Goal: Information Seeking & Learning: Learn about a topic

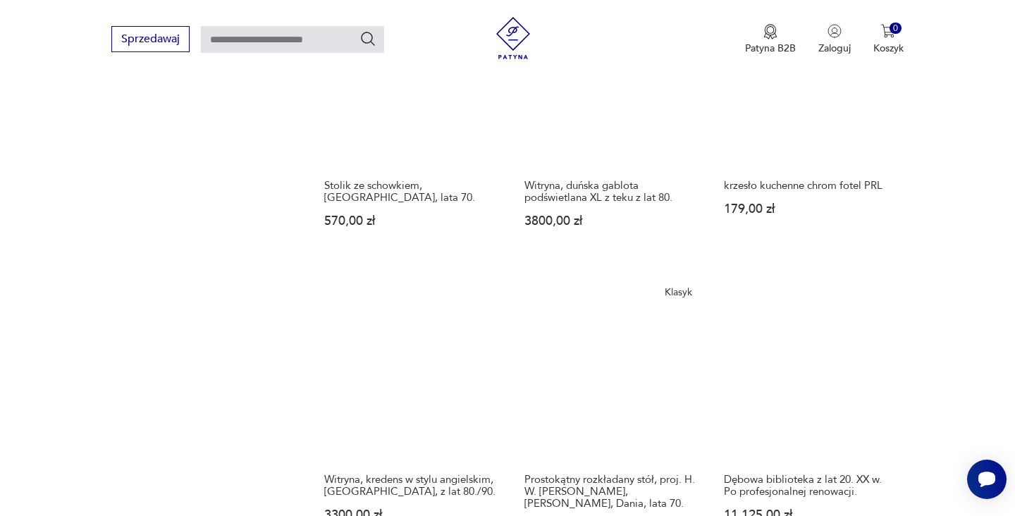
scroll to position [1571, 0]
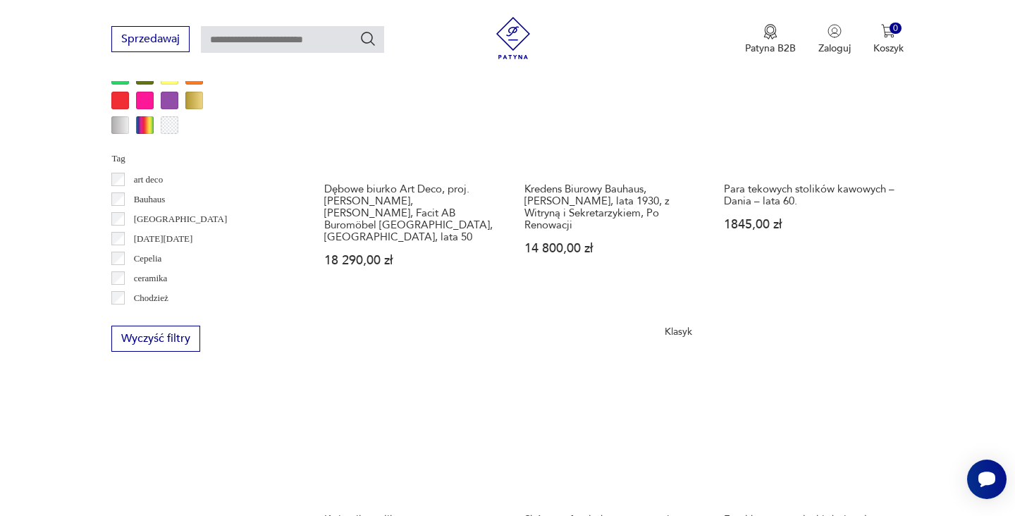
scroll to position [1364, 0]
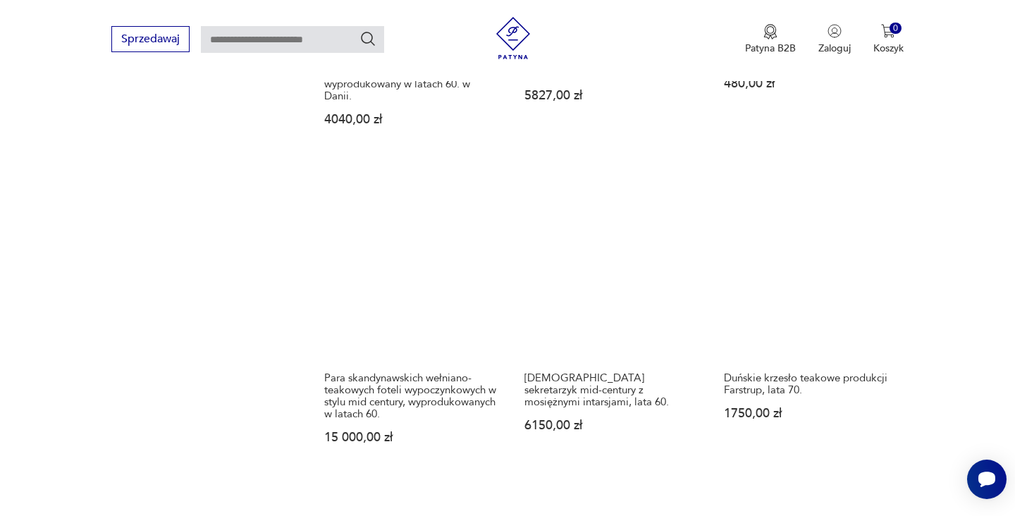
scroll to position [1457, 0]
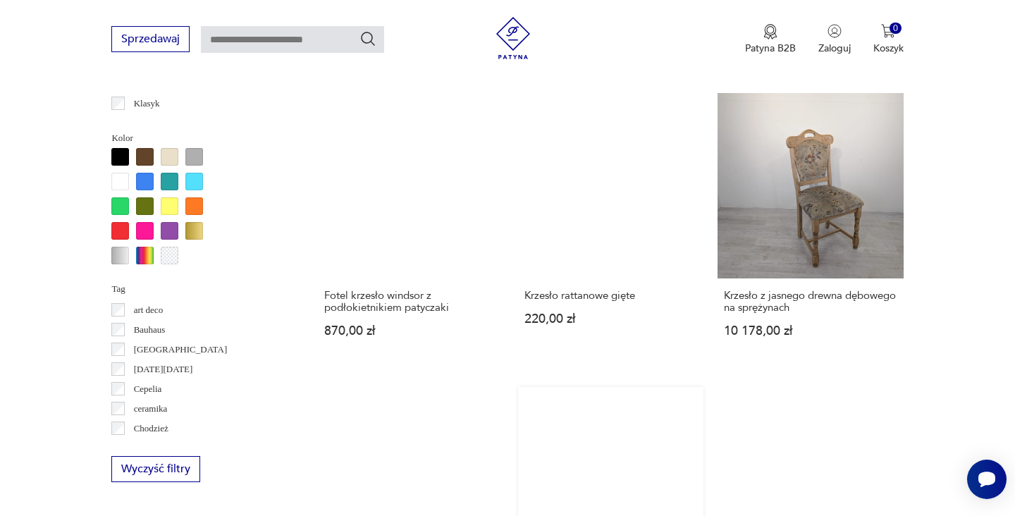
scroll to position [1279, 0]
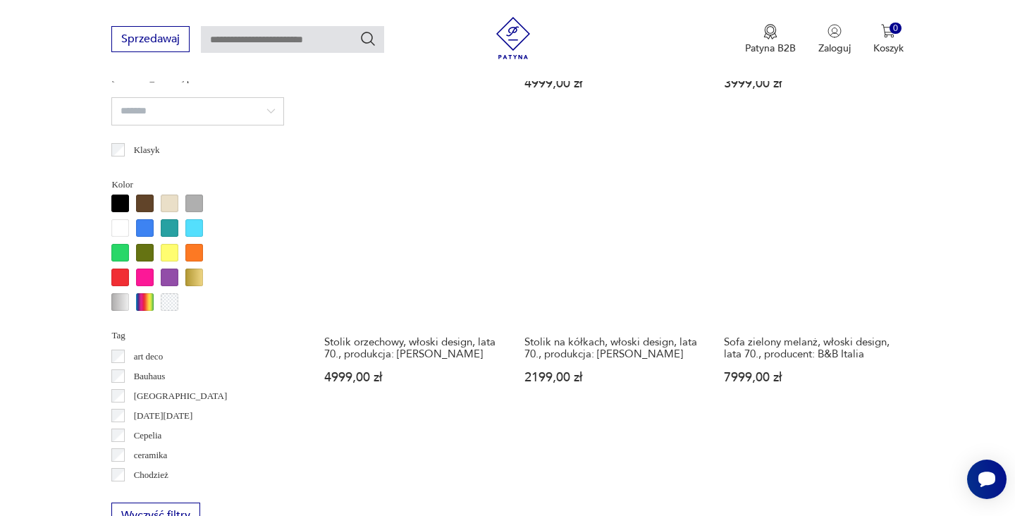
scroll to position [1068, 0]
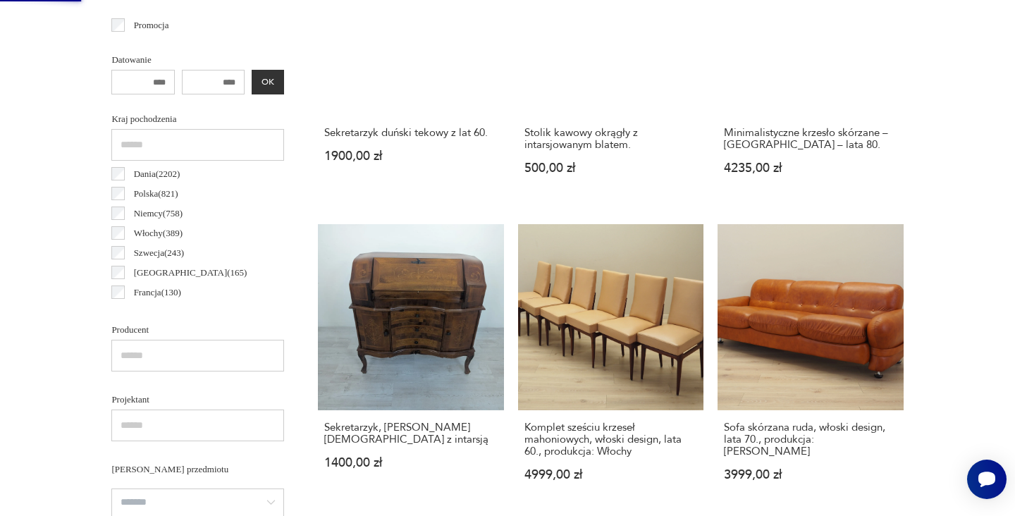
scroll to position [0, 0]
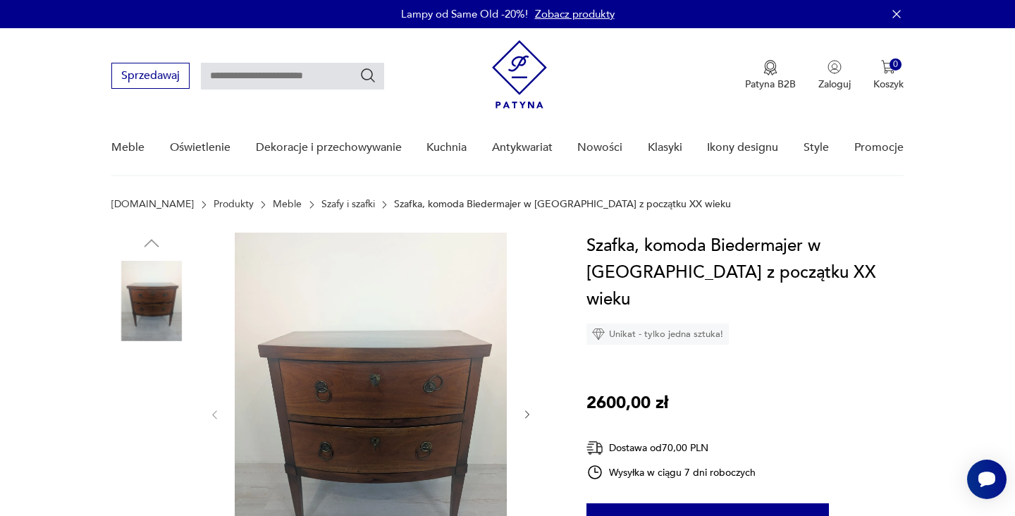
click at [163, 477] on img at bounding box center [151, 480] width 80 height 80
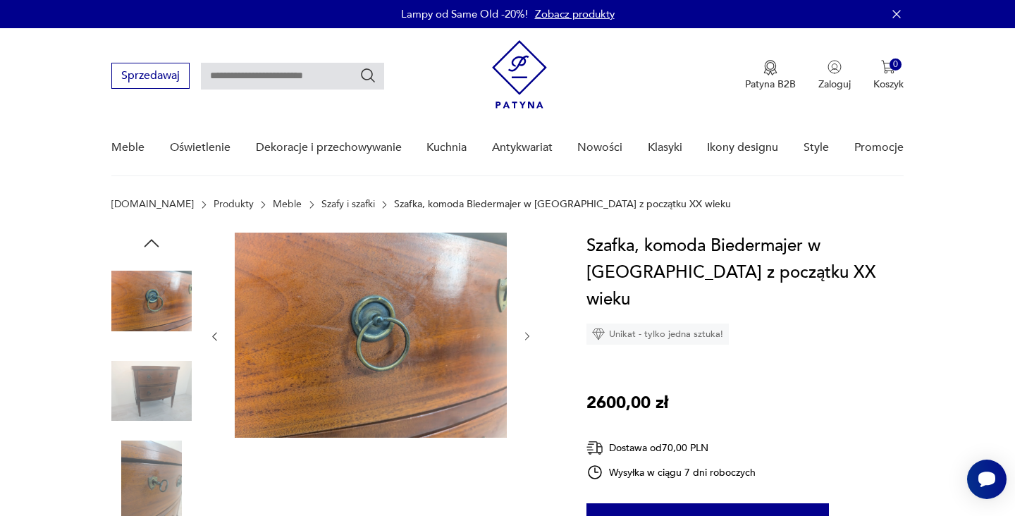
click at [161, 377] on img at bounding box center [151, 391] width 80 height 80
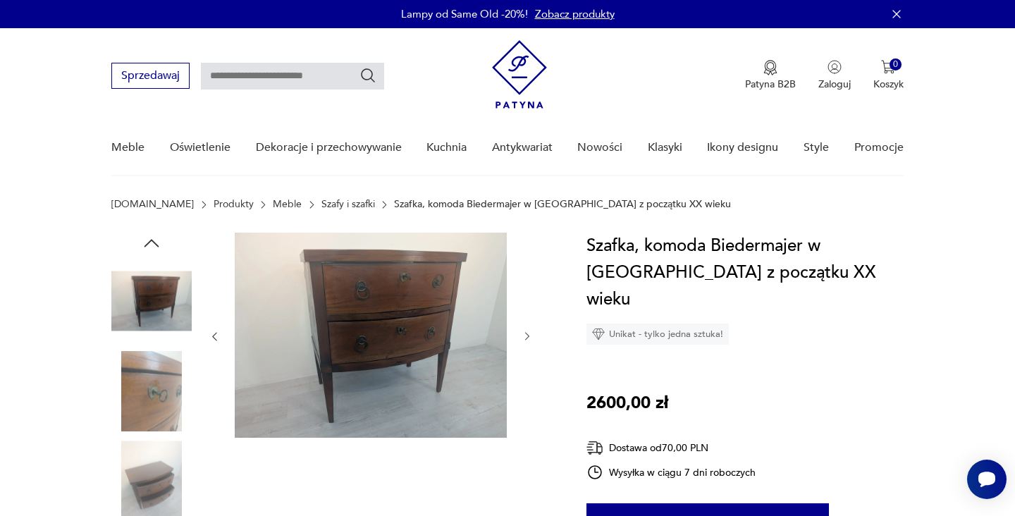
click at [154, 241] on icon "button" at bounding box center [151, 243] width 15 height 8
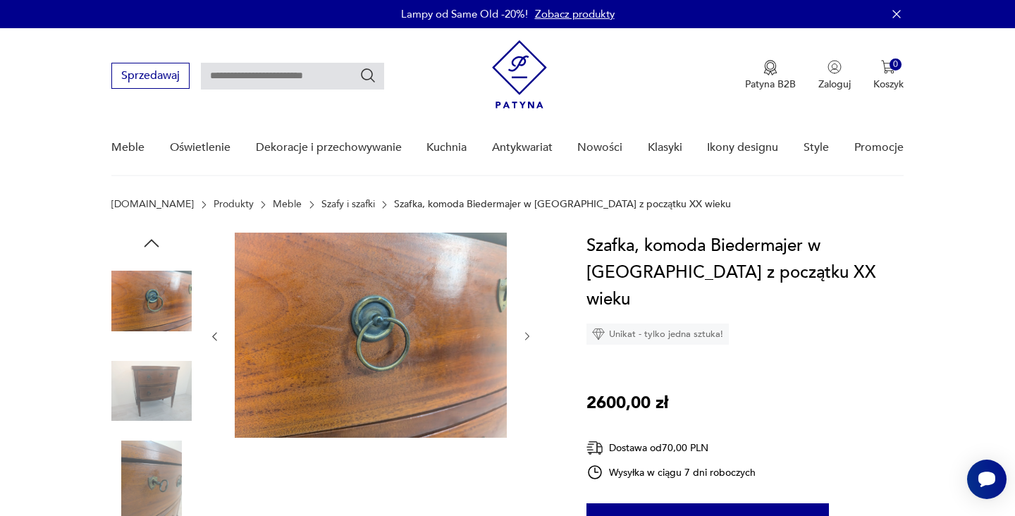
click at [154, 241] on icon "button" at bounding box center [151, 243] width 15 height 8
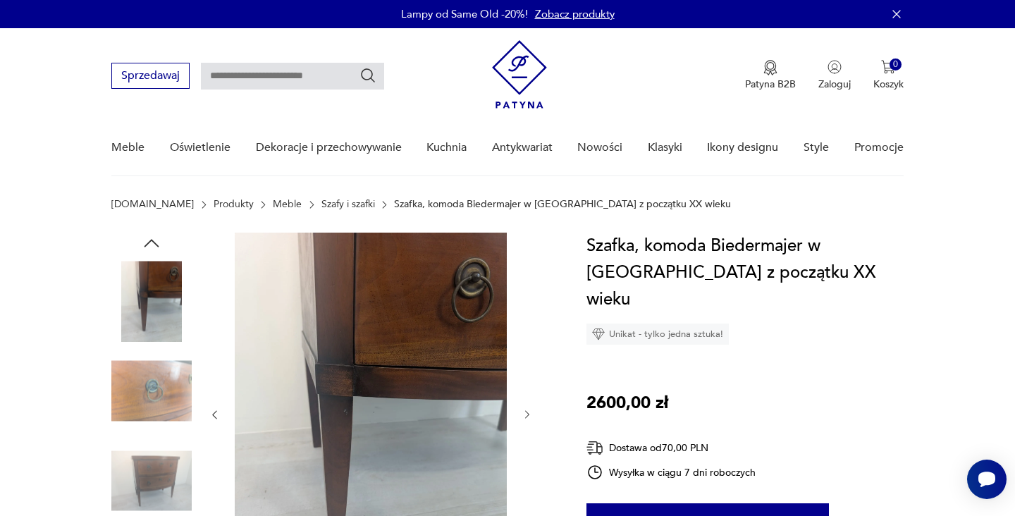
click at [154, 240] on icon "button" at bounding box center [151, 243] width 21 height 21
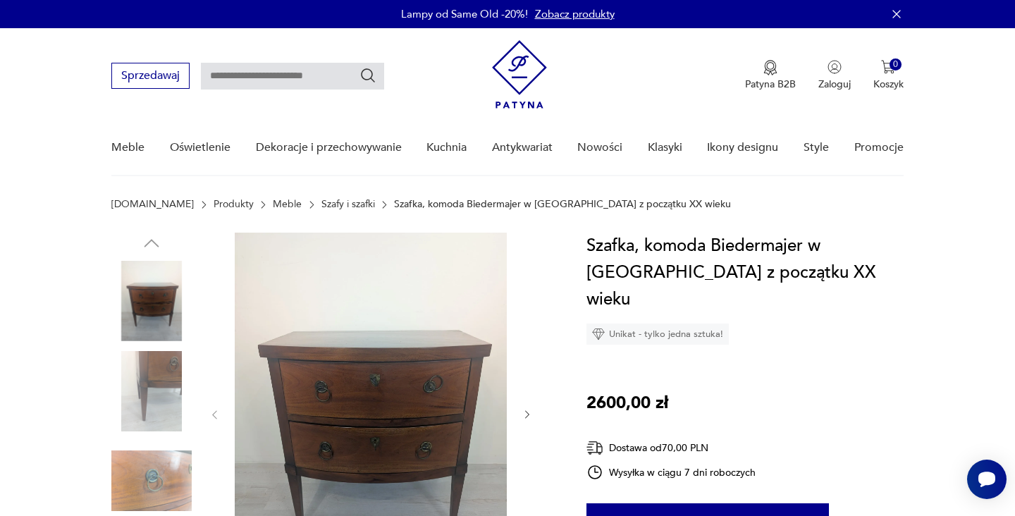
click at [155, 364] on img at bounding box center [151, 391] width 80 height 80
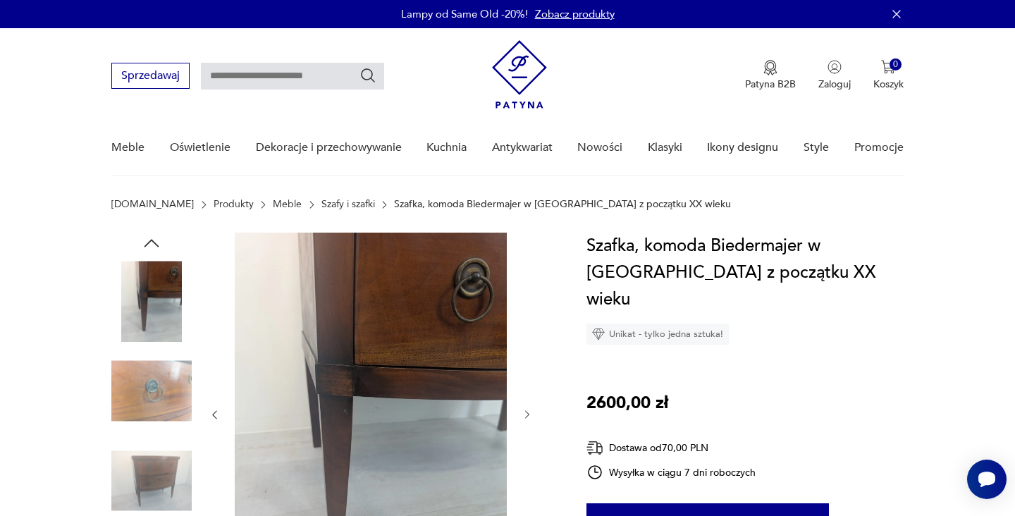
click at [149, 237] on icon "button" at bounding box center [151, 243] width 21 height 21
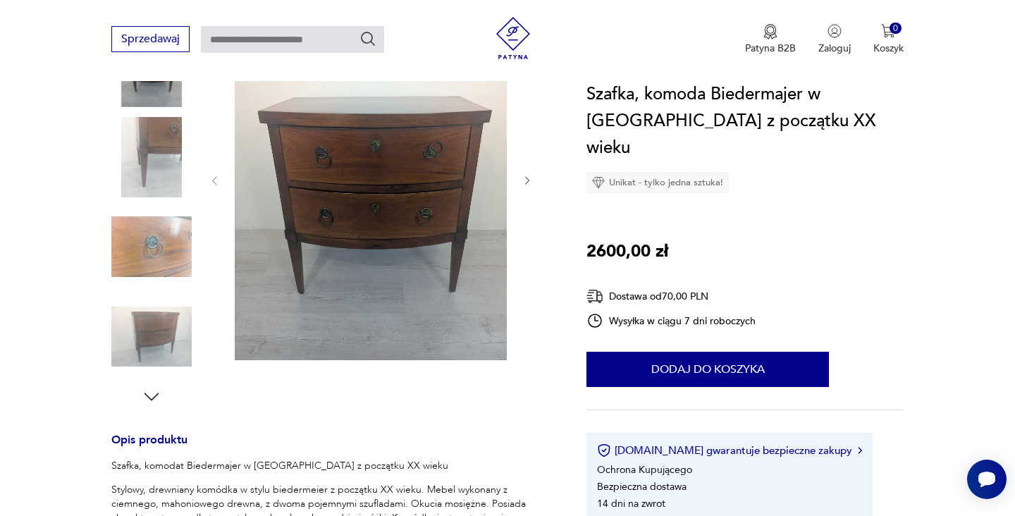
scroll to position [467, 0]
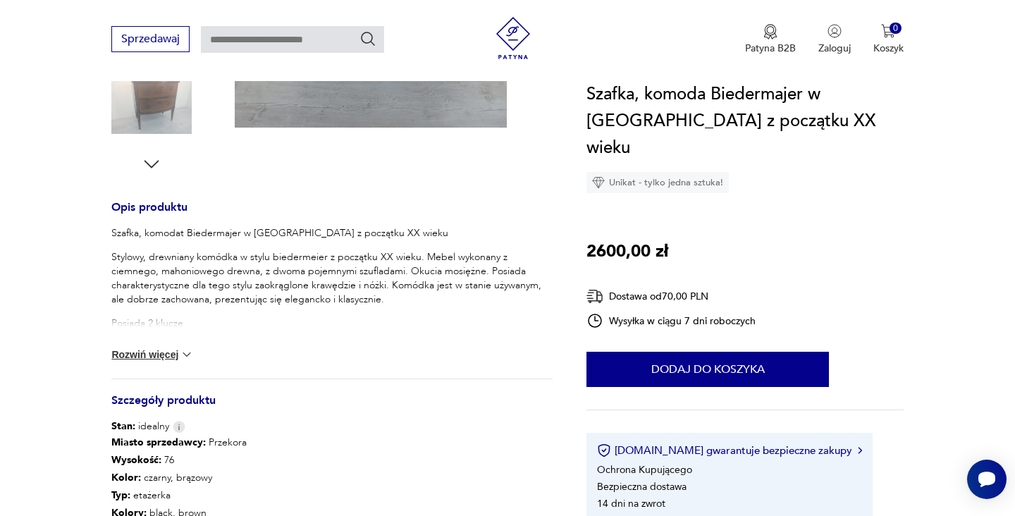
click at [185, 358] on img at bounding box center [187, 354] width 14 height 14
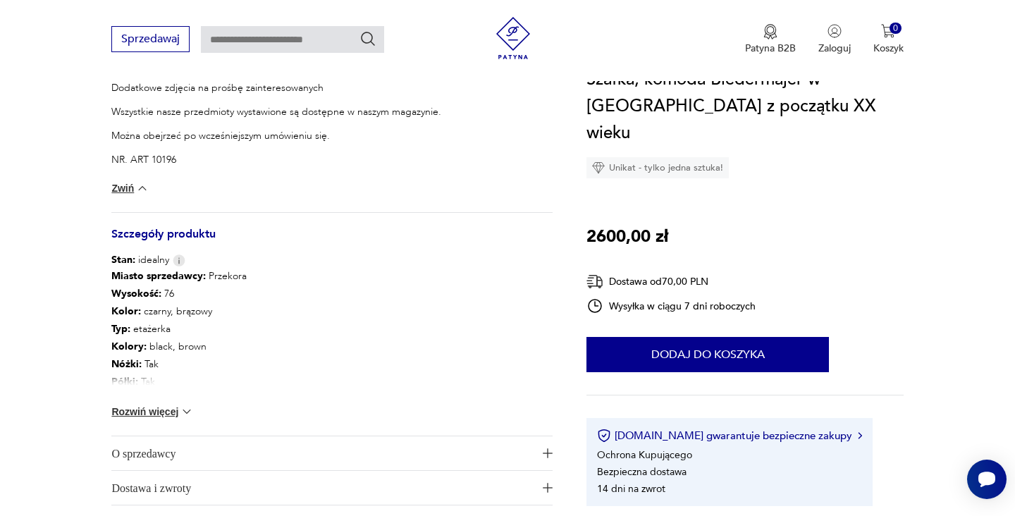
scroll to position [883, 0]
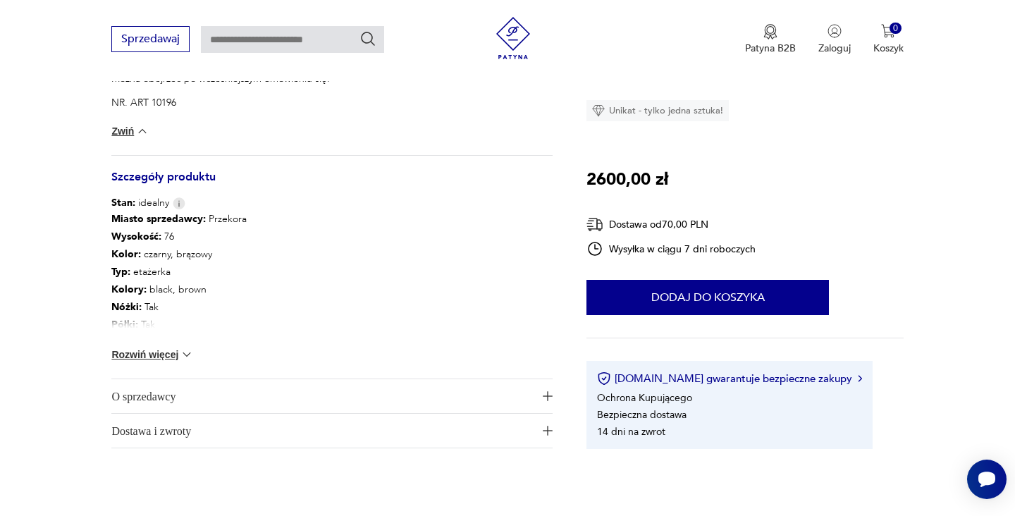
click at [185, 355] on img at bounding box center [187, 354] width 14 height 14
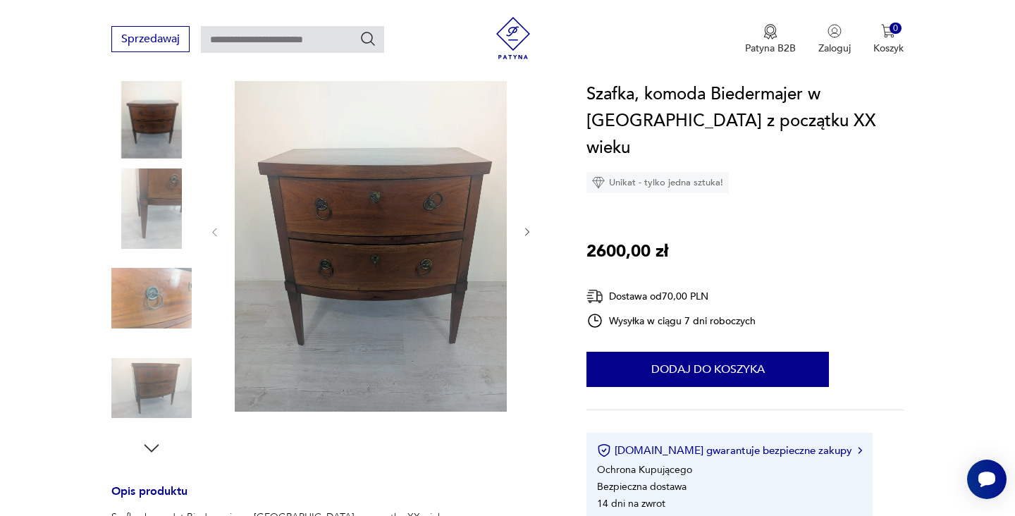
scroll to position [152, 0]
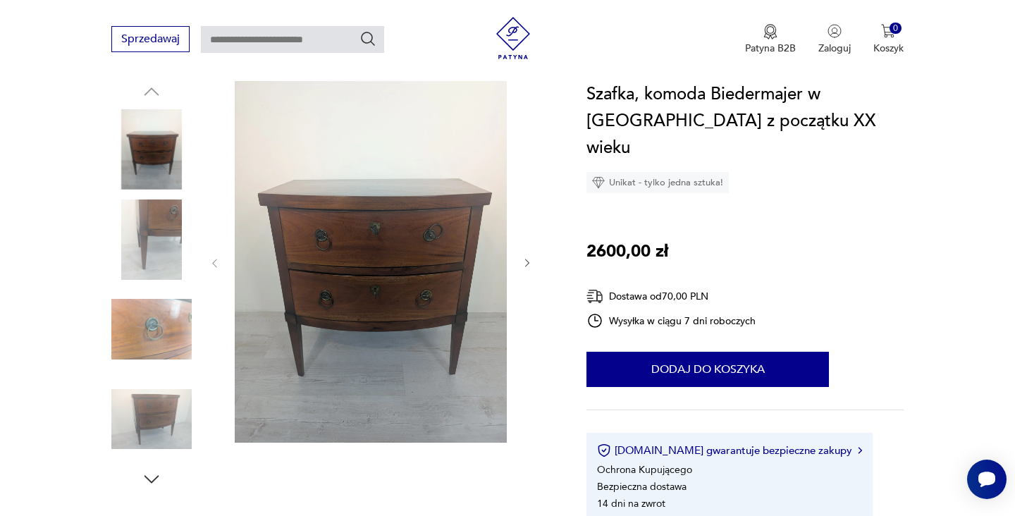
click at [405, 228] on img at bounding box center [371, 262] width 272 height 362
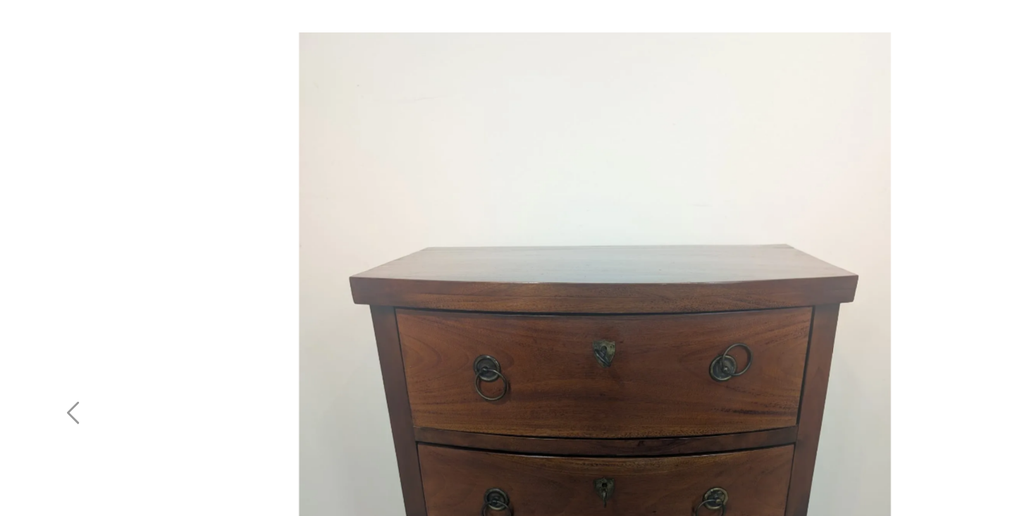
scroll to position [0, 0]
